Goal: Task Accomplishment & Management: Manage account settings

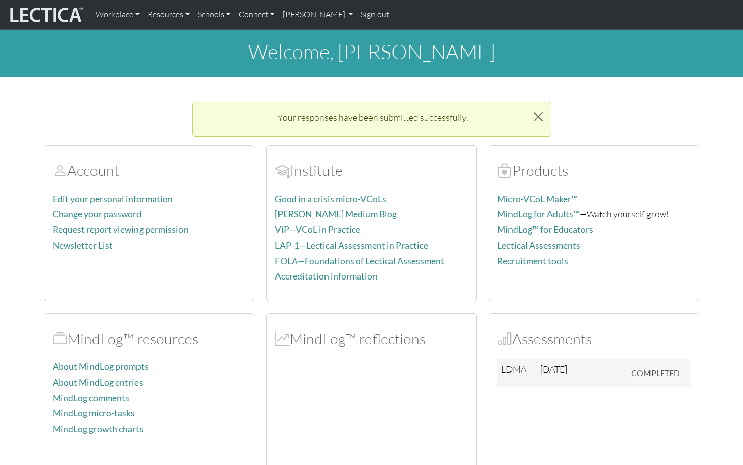
click at [374, 12] on link "Sign out" at bounding box center [375, 14] width 36 height 21
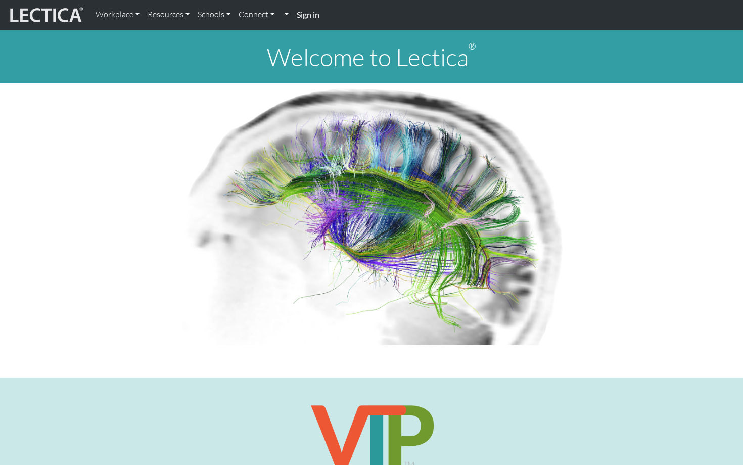
click at [313, 14] on strong "Sign in" at bounding box center [308, 15] width 23 height 10
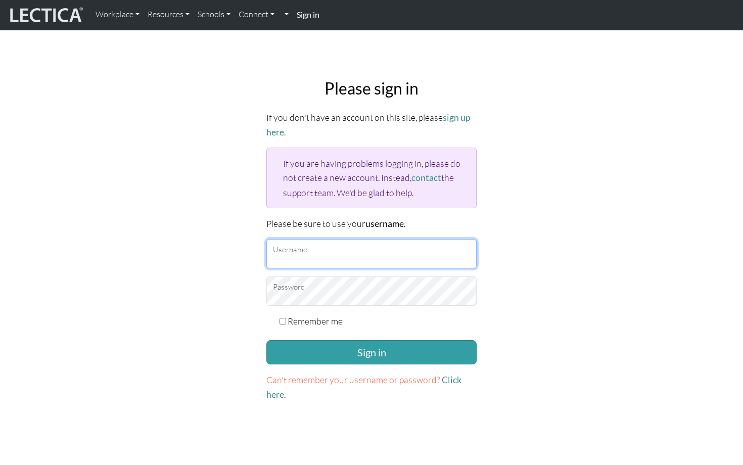
type input "markus.sjostedt@gmail.com"
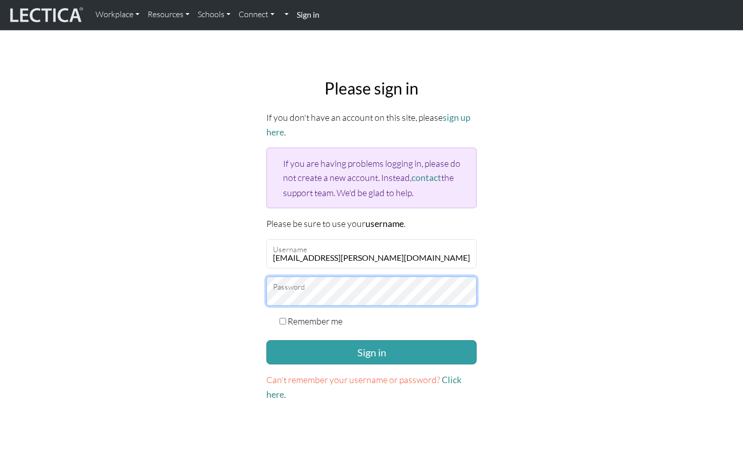
click at [371, 349] on button "Sign in" at bounding box center [371, 352] width 210 height 24
